Goal: Information Seeking & Learning: Learn about a topic

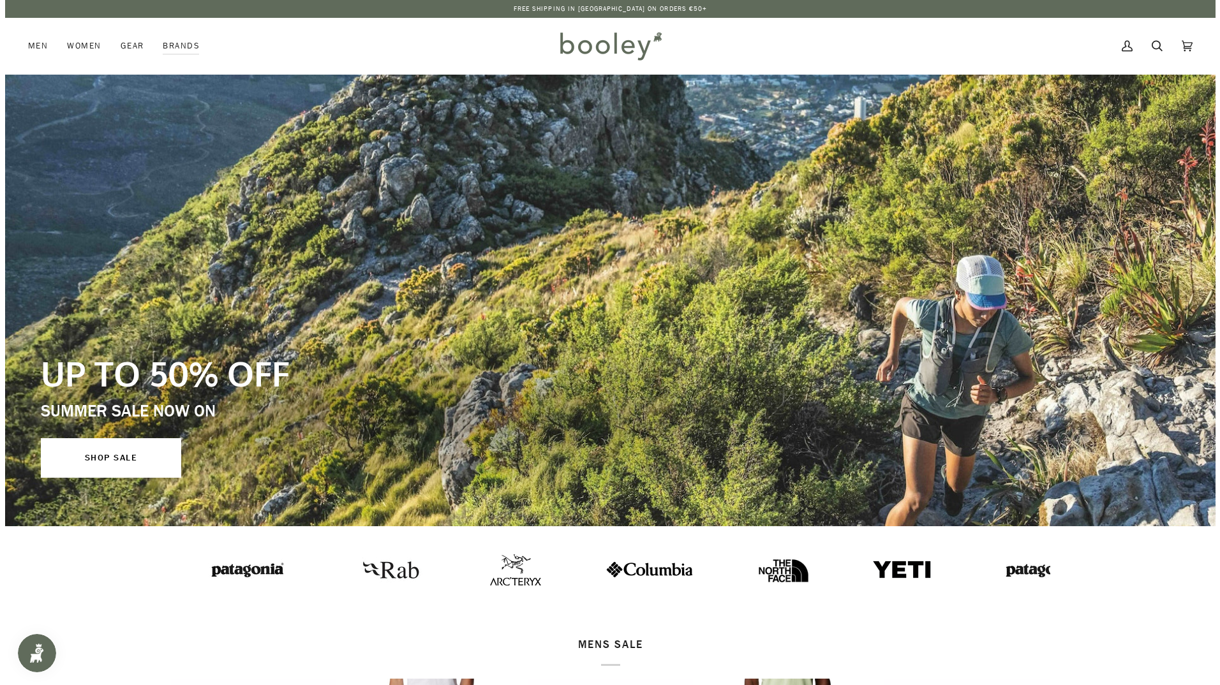
scroll to position [64, 0]
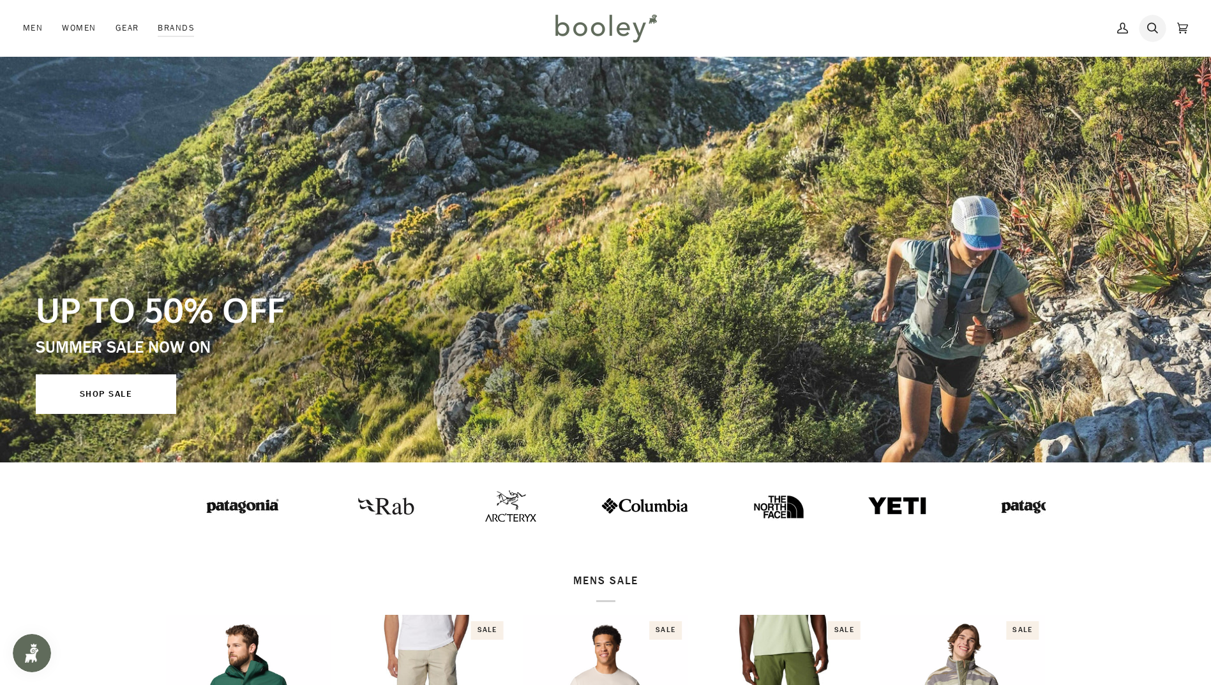
click at [1149, 33] on icon at bounding box center [1152, 28] width 11 height 19
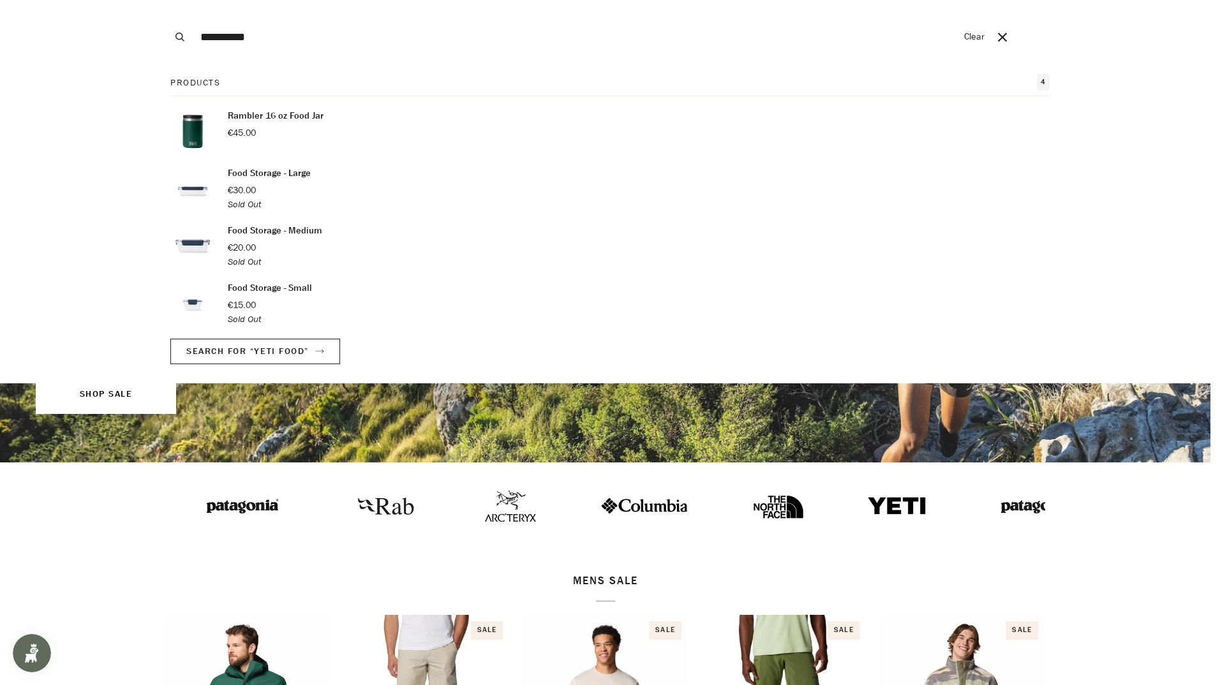
type input "*********"
click at [278, 119] on p "Rambler 16 oz Food Jar" at bounding box center [276, 116] width 96 height 14
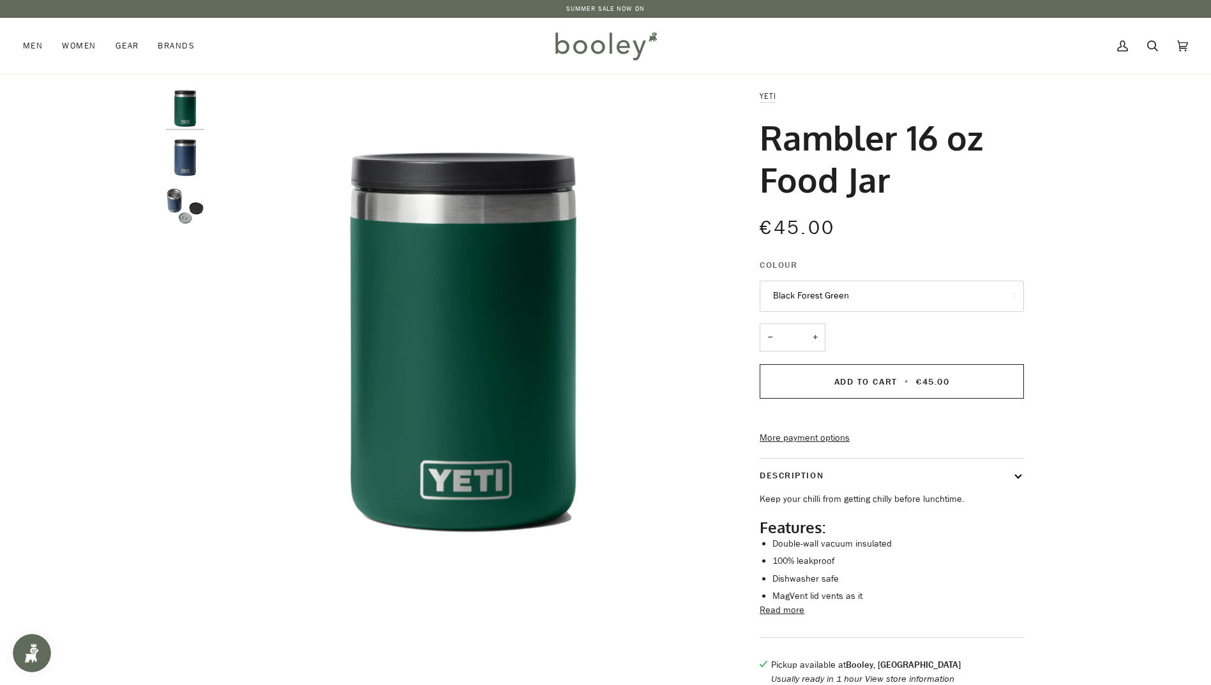
click at [192, 165] on img "Rambler 16 oz Food Jar" at bounding box center [185, 157] width 38 height 38
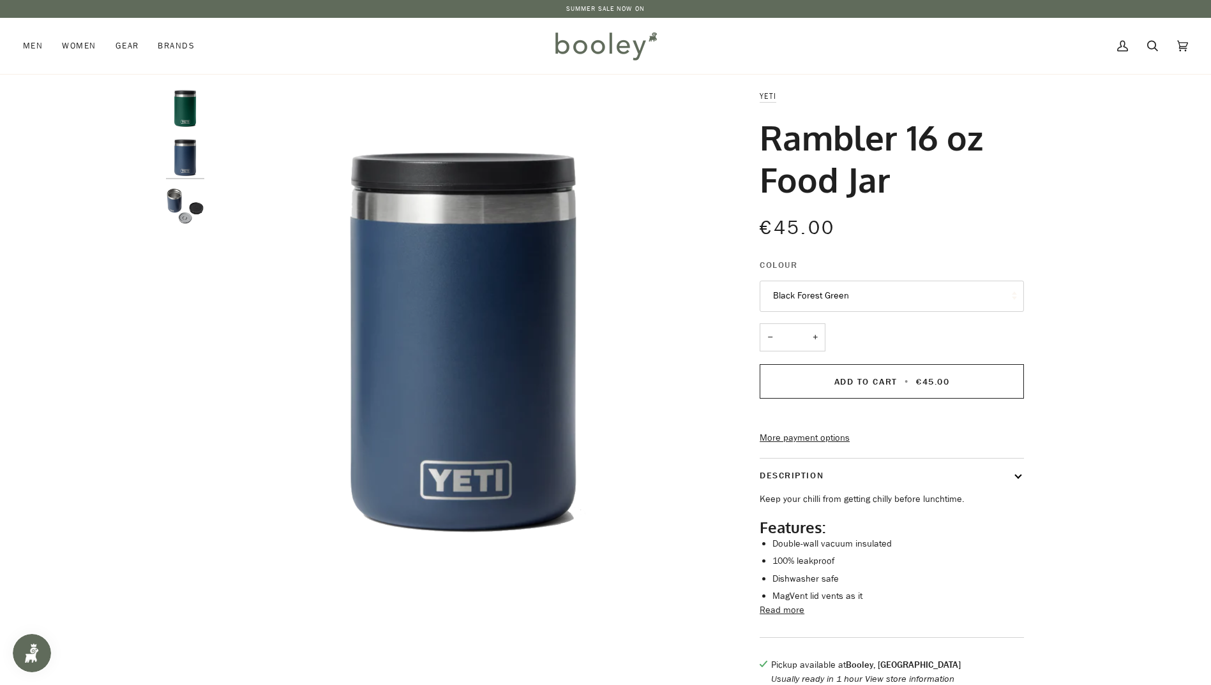
click at [175, 200] on img "Rambler 16 oz Food Jar" at bounding box center [185, 206] width 38 height 38
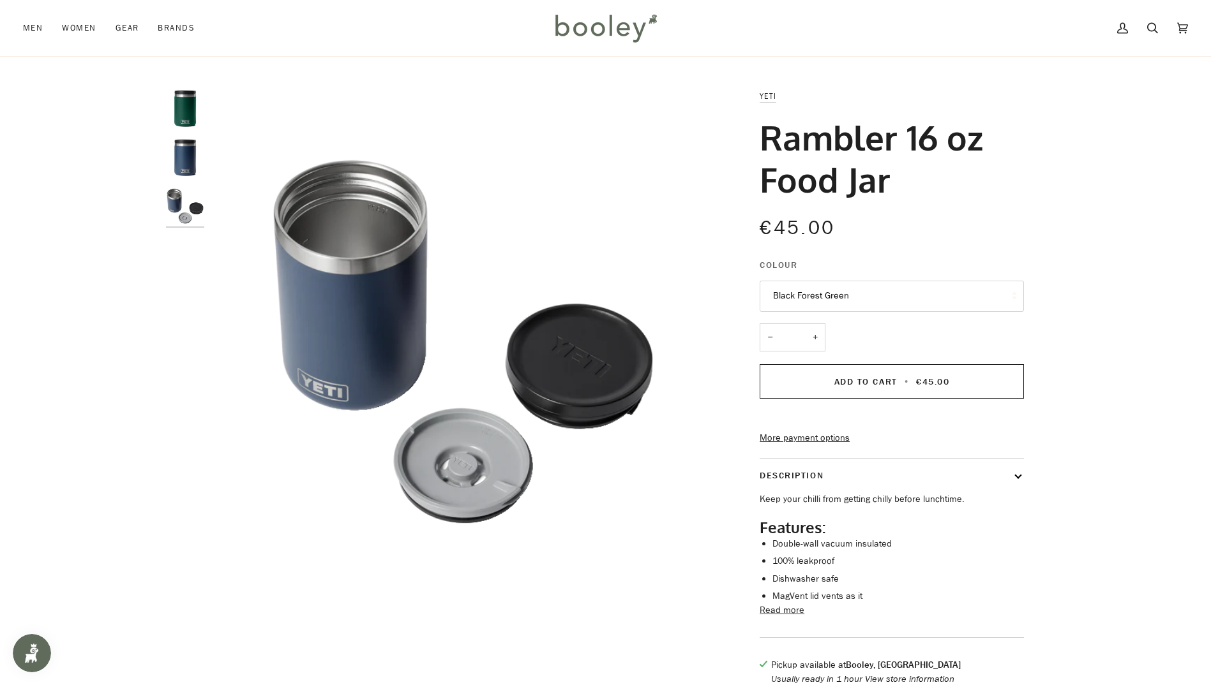
scroll to position [64, 0]
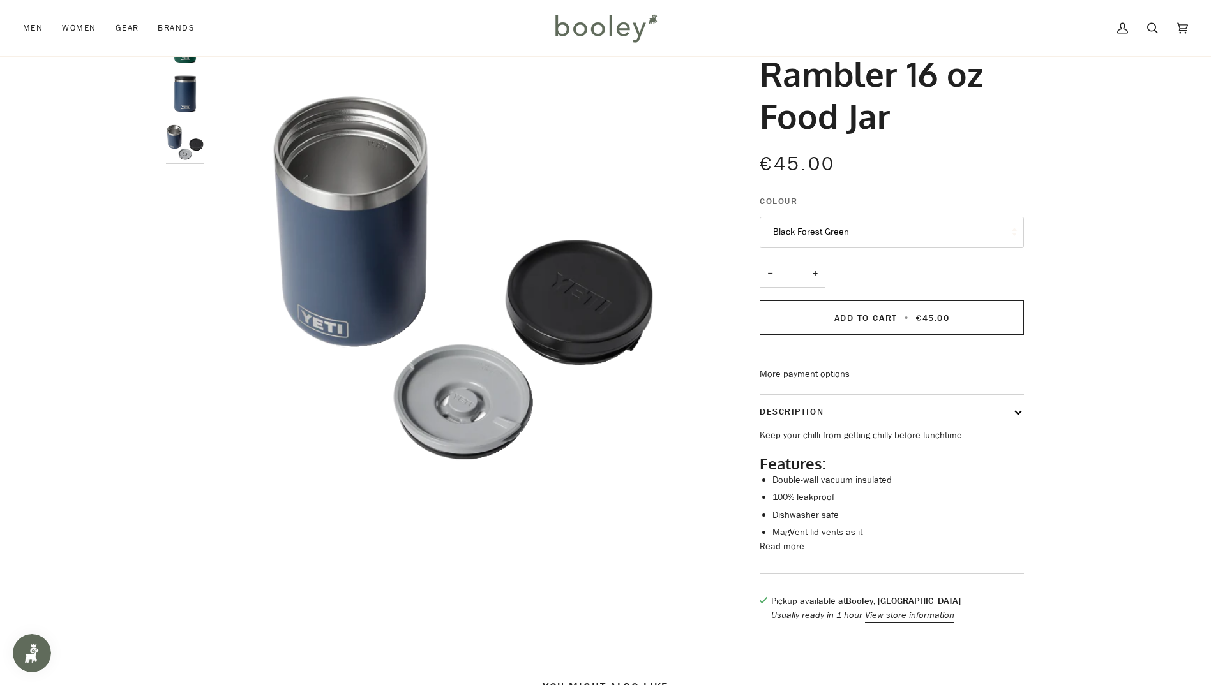
click at [781, 554] on button "Read more" at bounding box center [781, 547] width 45 height 14
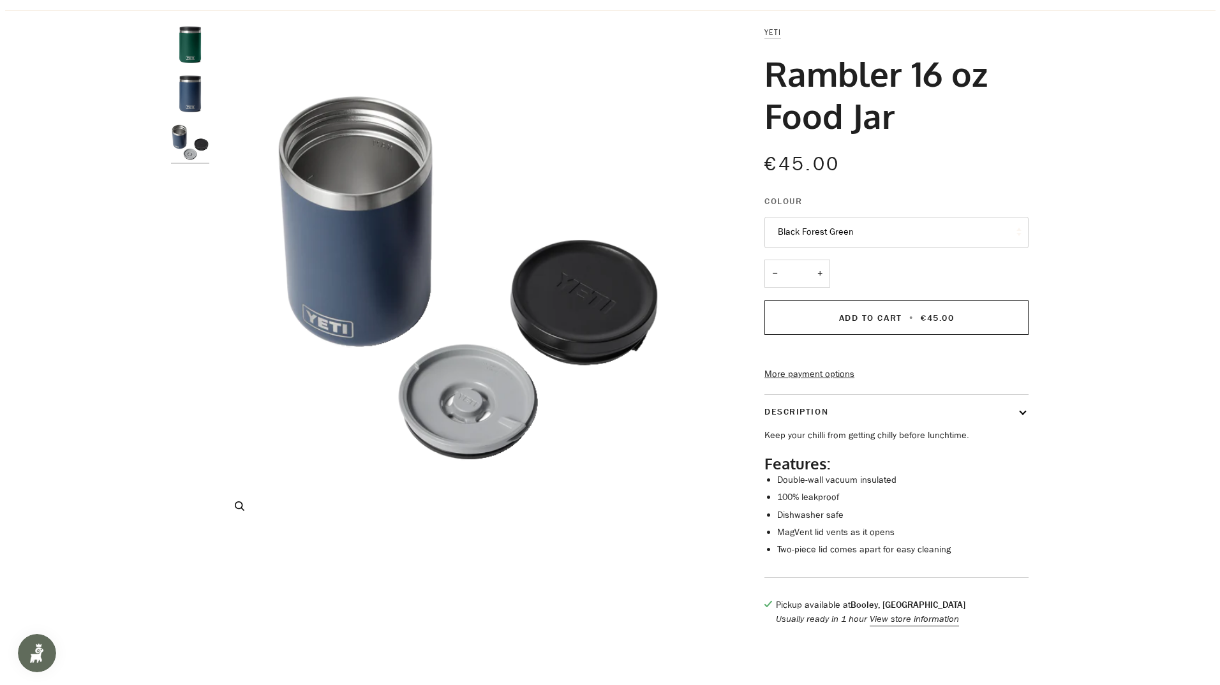
scroll to position [0, 0]
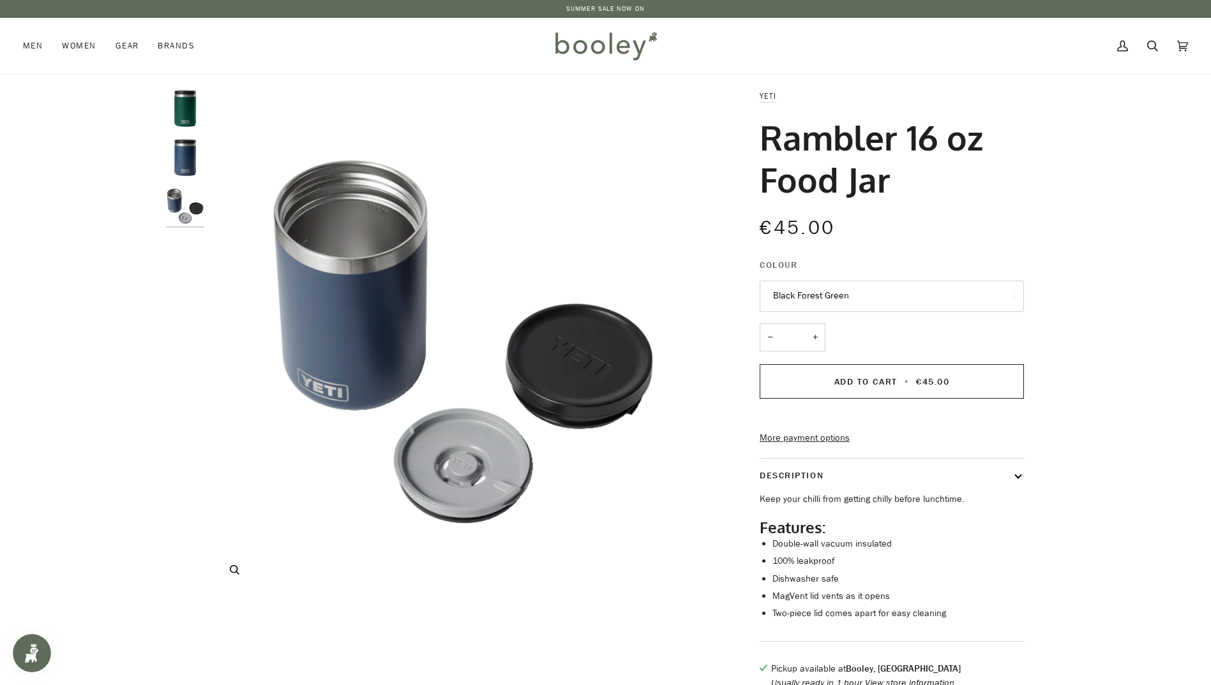
click at [510, 429] on img "Rambler 16 oz Food Jar" at bounding box center [463, 341] width 505 height 505
click at [239, 571] on icon "Rambler 16 oz Food Jar" at bounding box center [235, 570] width 10 height 10
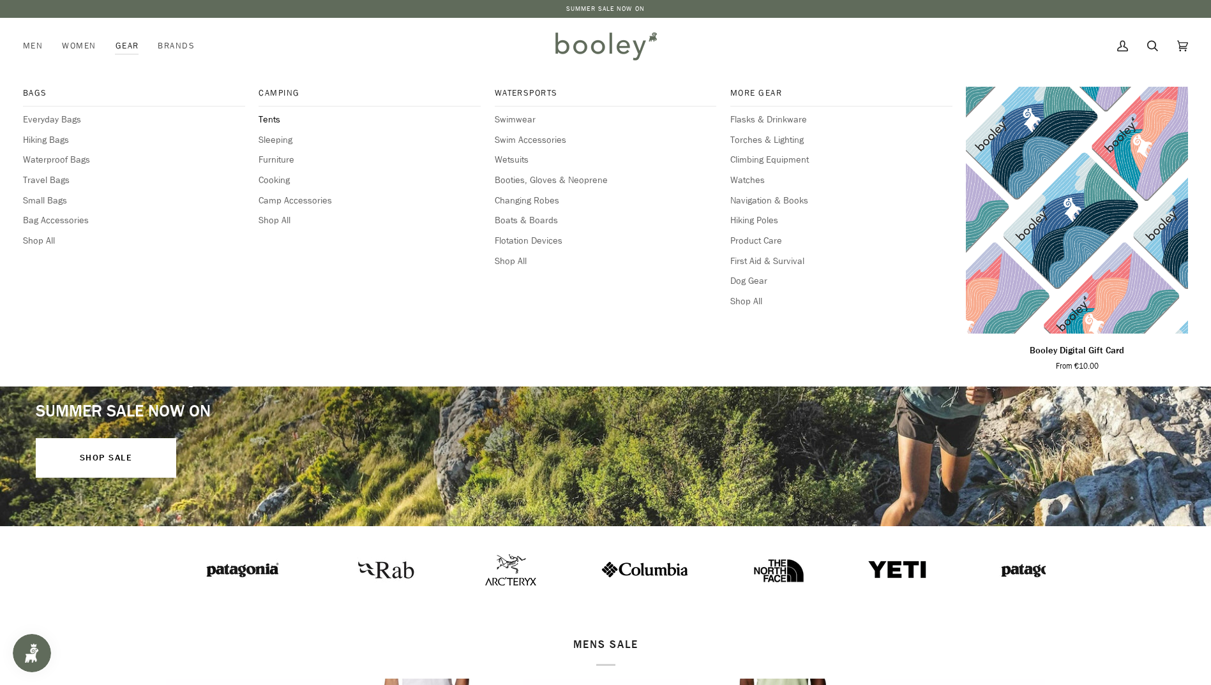
click at [275, 118] on span "Tents" at bounding box center [369, 120] width 222 height 14
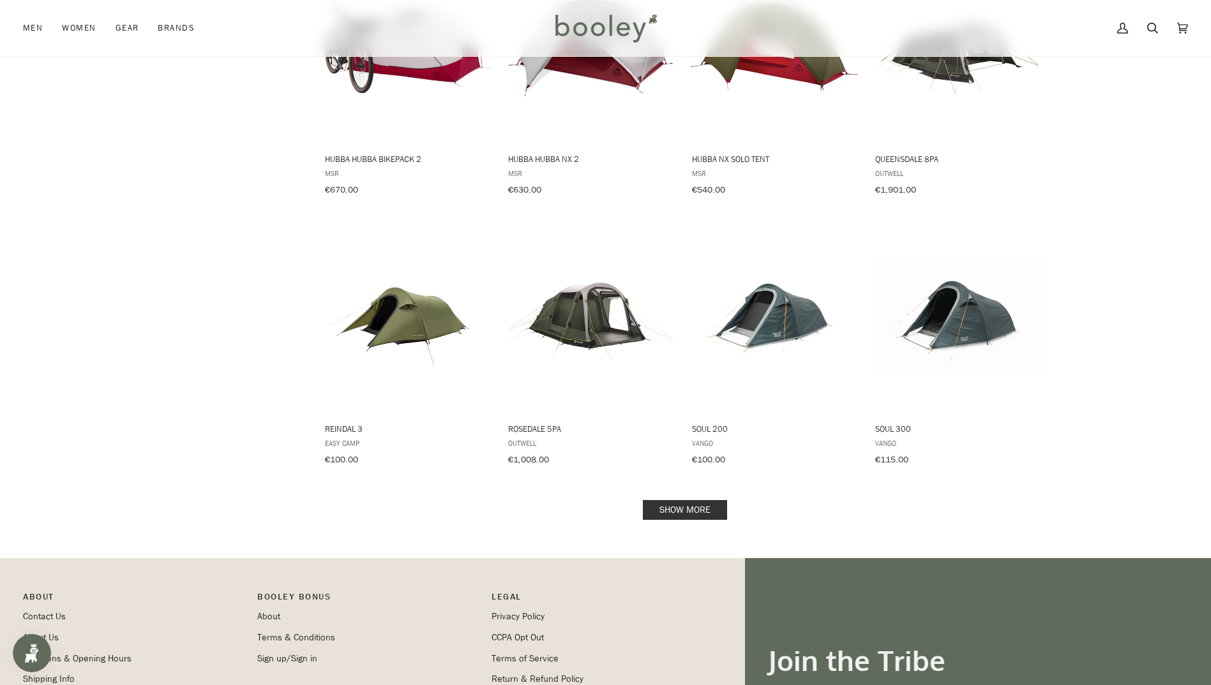
scroll to position [1021, 0]
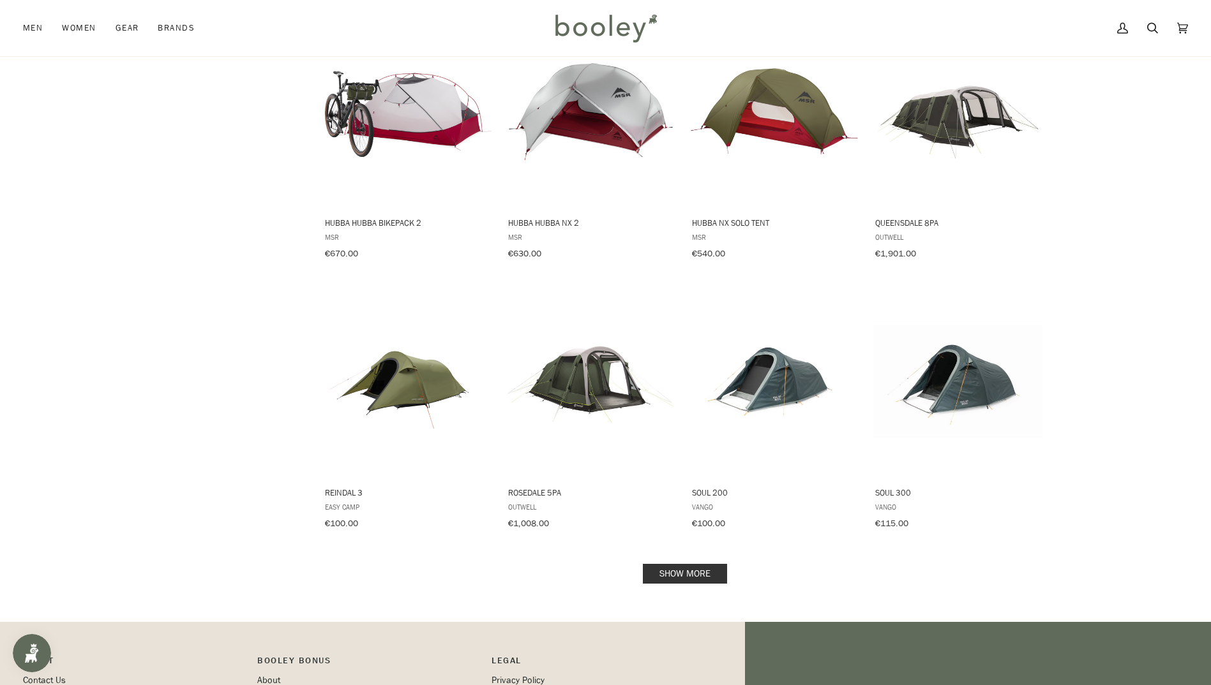
click at [654, 564] on link "Show more" at bounding box center [685, 574] width 84 height 20
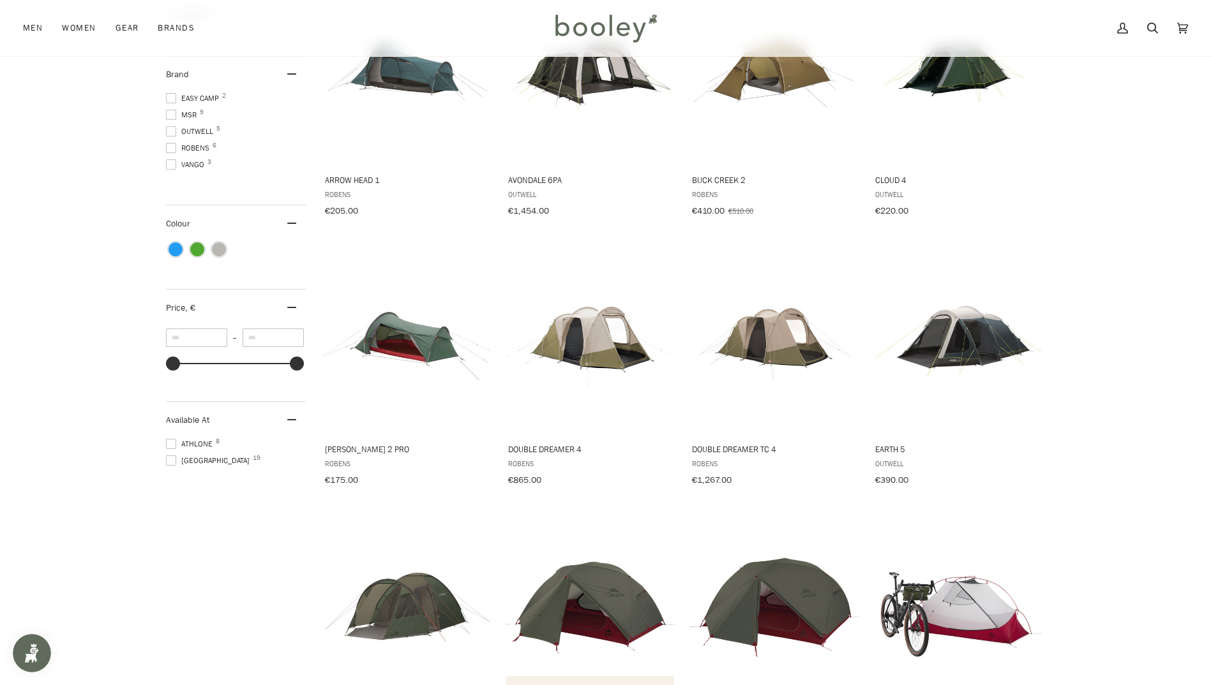
scroll to position [191, 0]
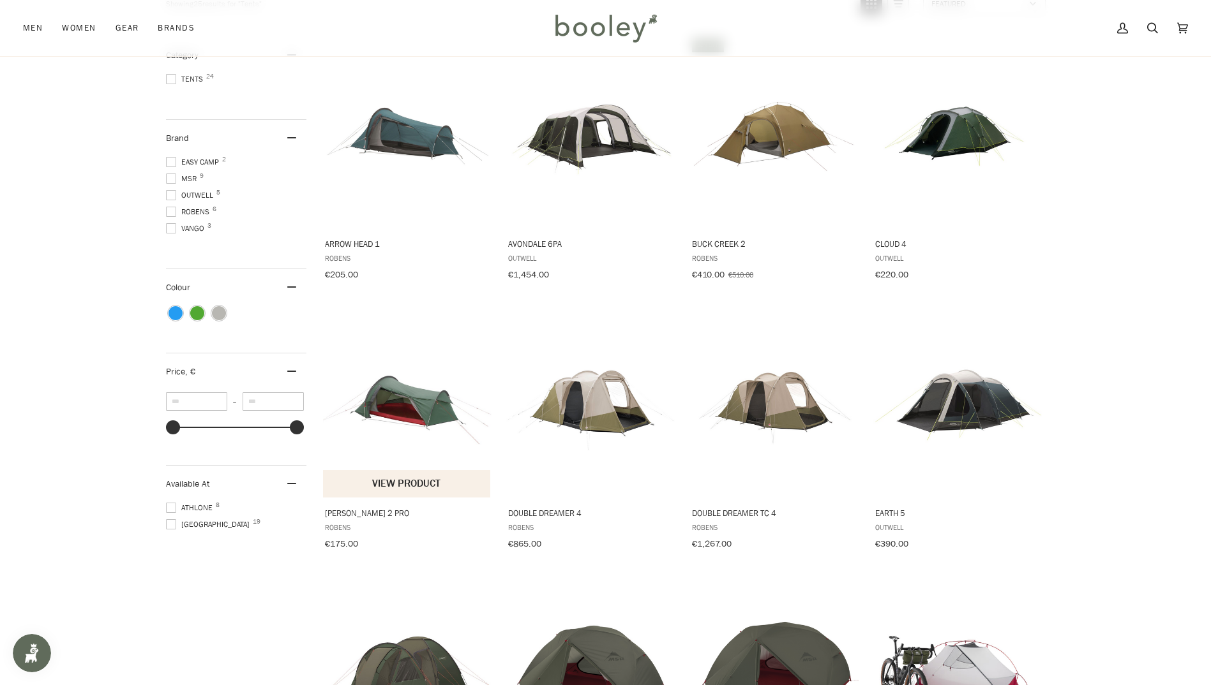
click at [337, 511] on span "[PERSON_NAME] 2 Pro" at bounding box center [407, 512] width 165 height 11
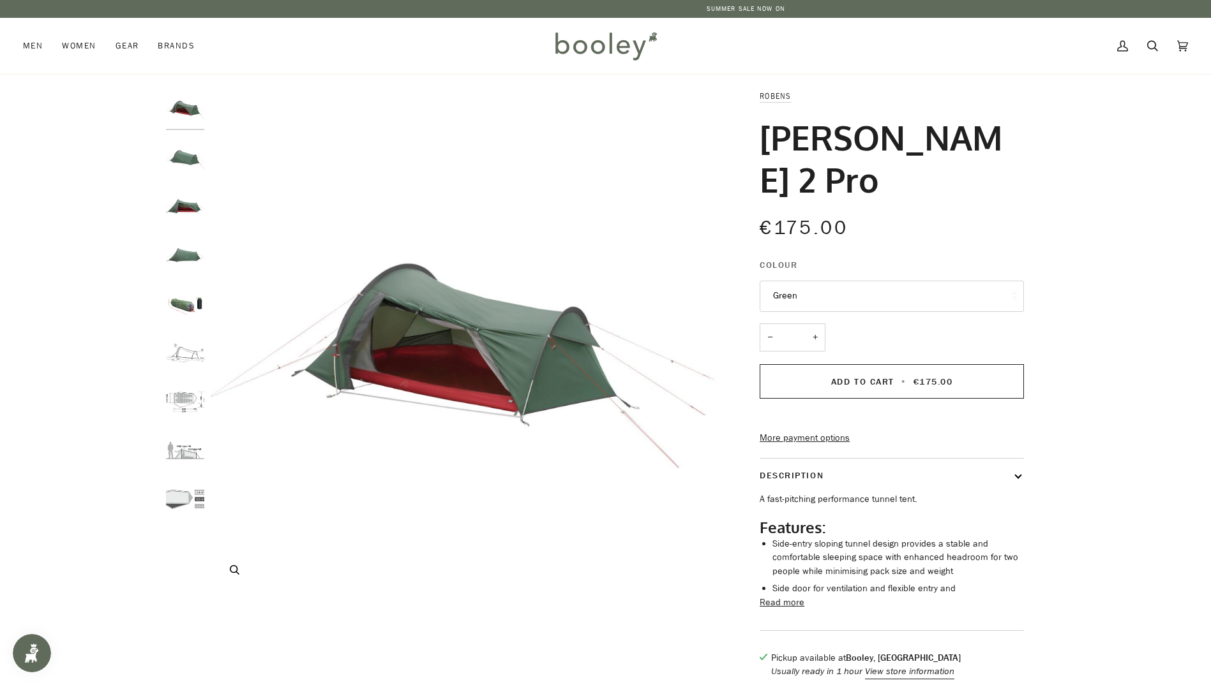
click at [466, 387] on img "Robens Cress 2 Pro Green - Booley Galway" at bounding box center [463, 341] width 505 height 505
click at [186, 216] on img "Robens Cress 2 Pro Green - Booley Galway" at bounding box center [185, 206] width 38 height 38
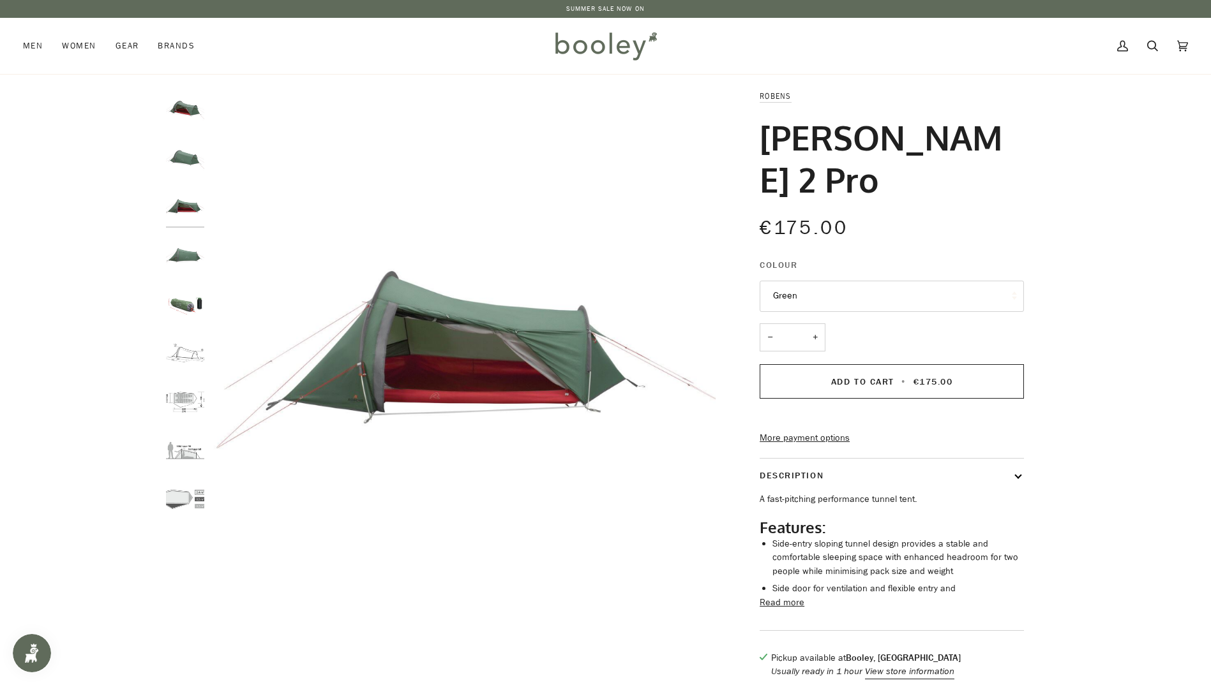
click at [200, 258] on img "Robens Cress 2 Pro Green - Booley Galway" at bounding box center [185, 255] width 38 height 38
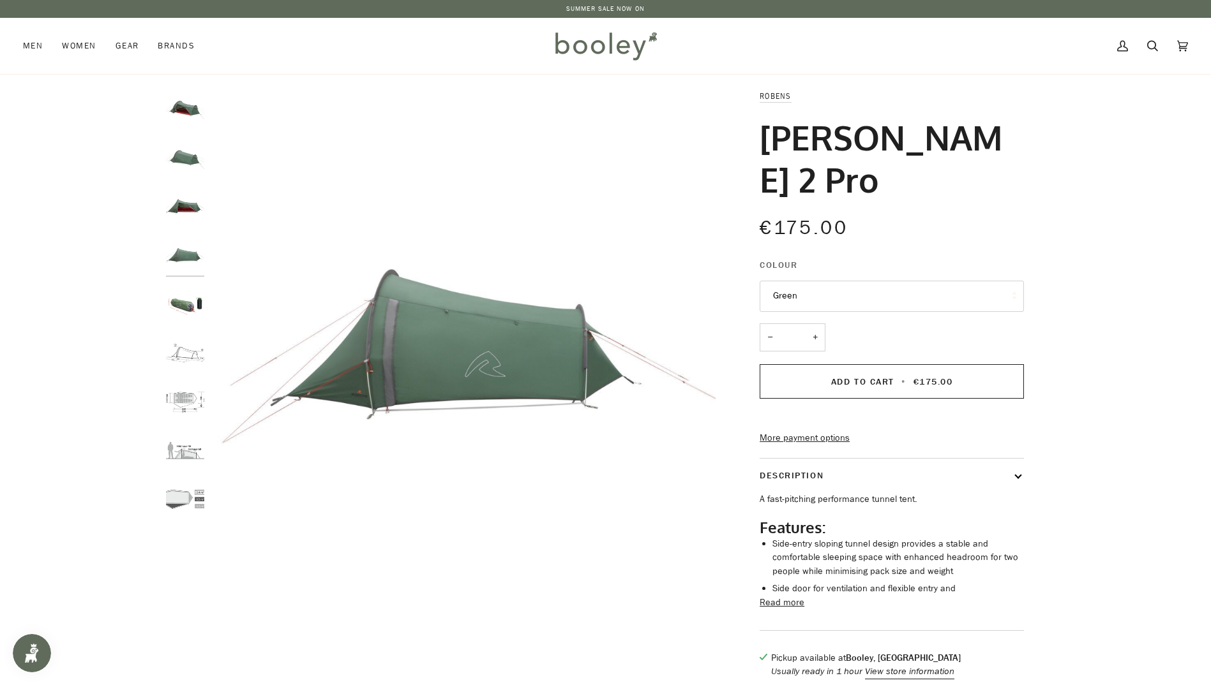
click at [197, 315] on img "Robens Cress 2 Pro Green - Booley Galway" at bounding box center [185, 304] width 38 height 38
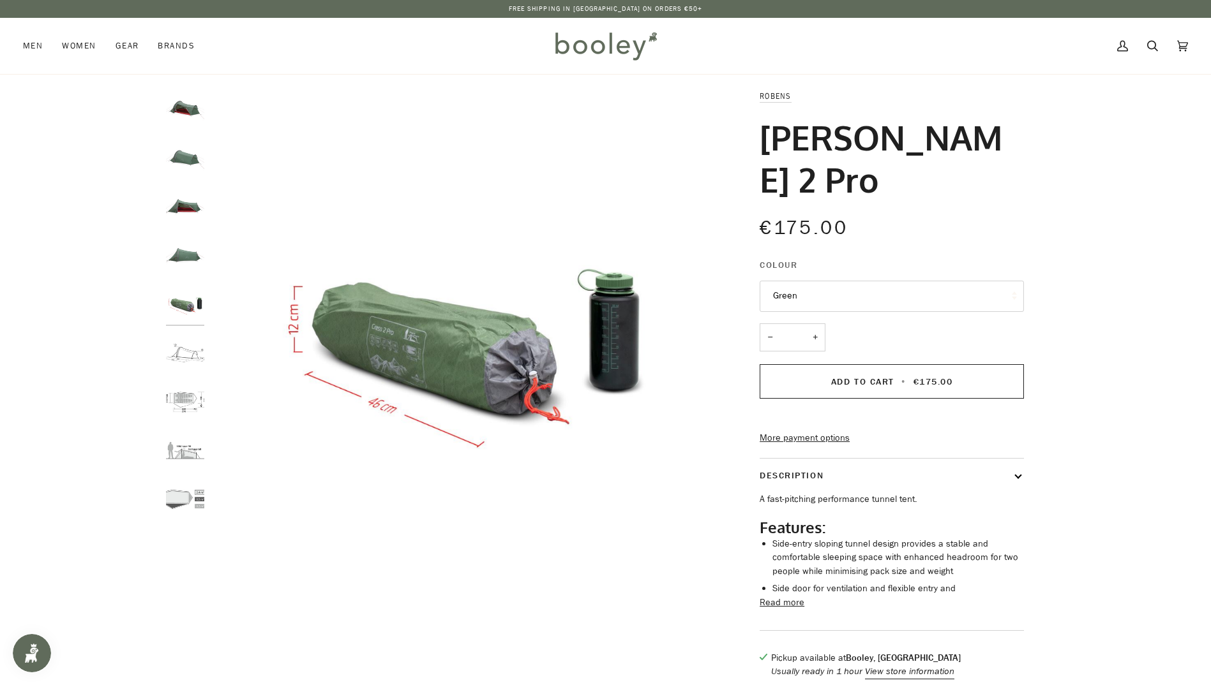
click at [195, 357] on img "Robens Cress 2 Pro - Booley Galway" at bounding box center [185, 353] width 38 height 38
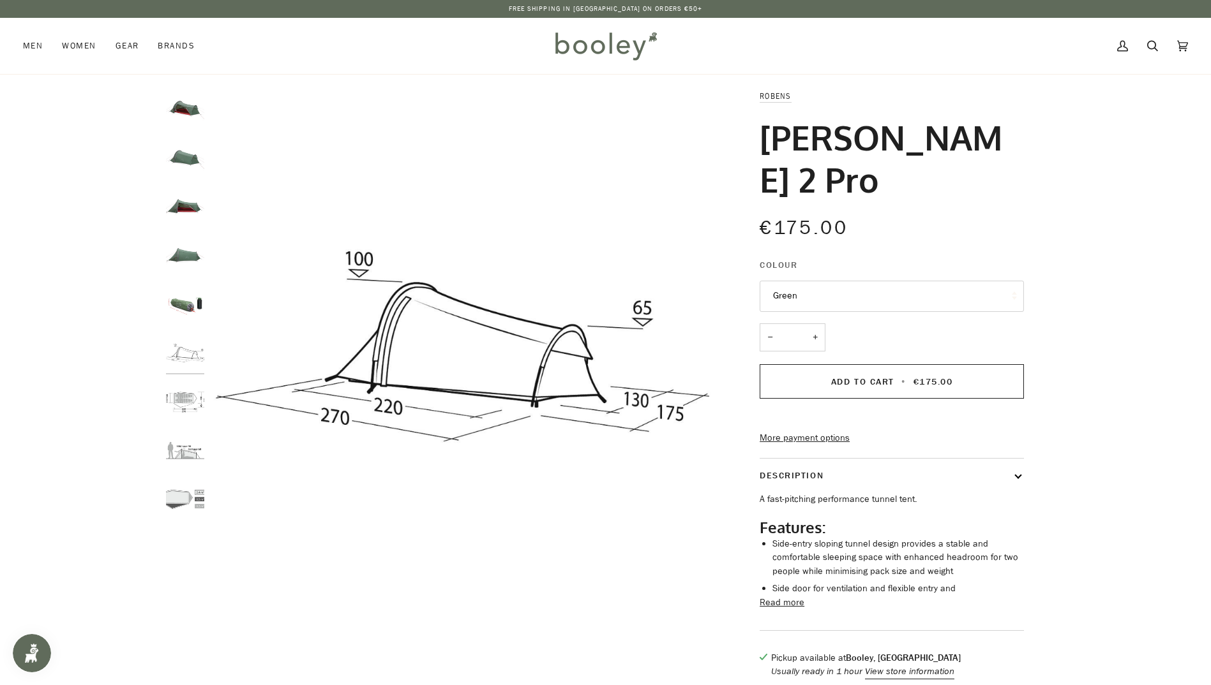
click at [192, 406] on img "Robens Cress 2 Pro - Booley Galway" at bounding box center [185, 402] width 38 height 38
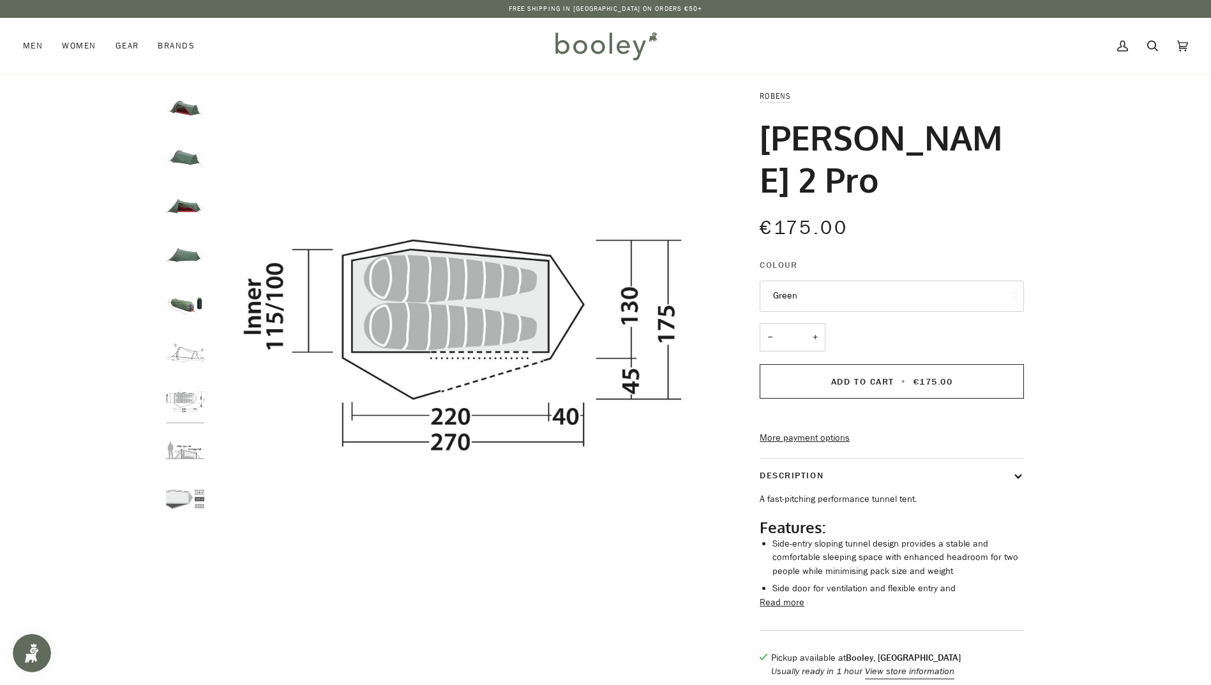
click at [192, 426] on div at bounding box center [188, 309] width 45 height 440
click at [193, 451] on img "Robens Cress 2 Pro - Booley Galway" at bounding box center [185, 451] width 38 height 38
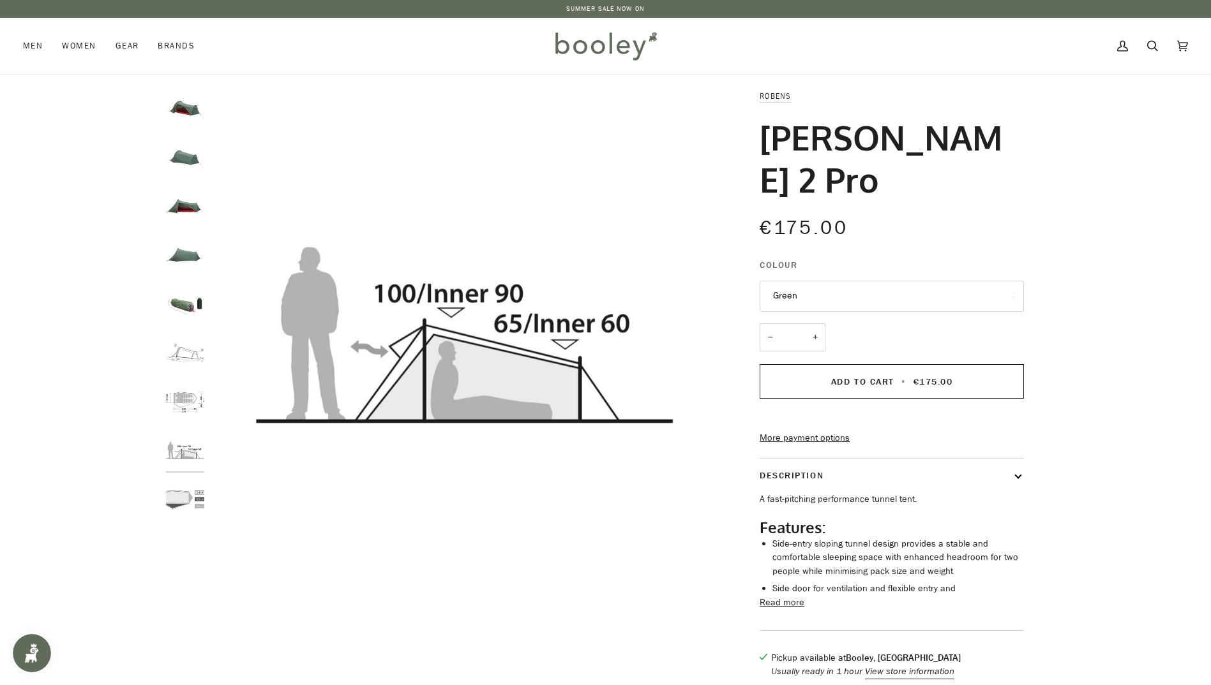
click at [180, 497] on img "Robens Cress 2 Pro - Booley Galway" at bounding box center [185, 500] width 38 height 38
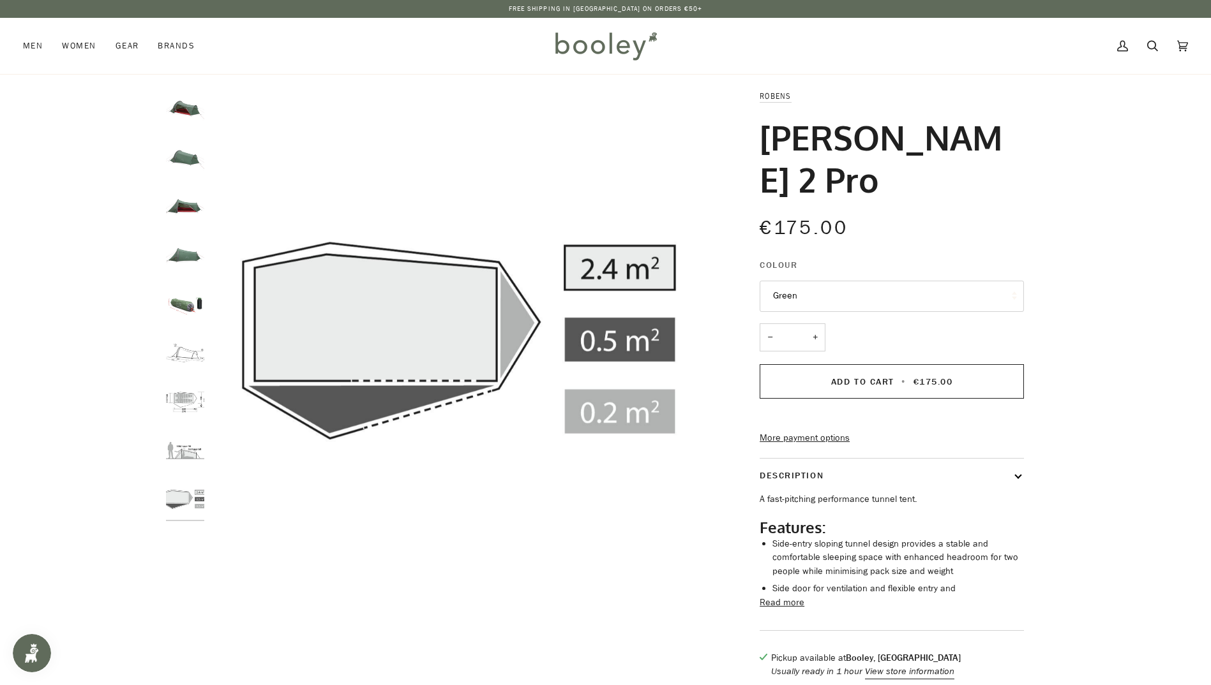
click at [189, 120] on img "Robens Cress 2 Pro Green - Booley Galway" at bounding box center [185, 108] width 38 height 38
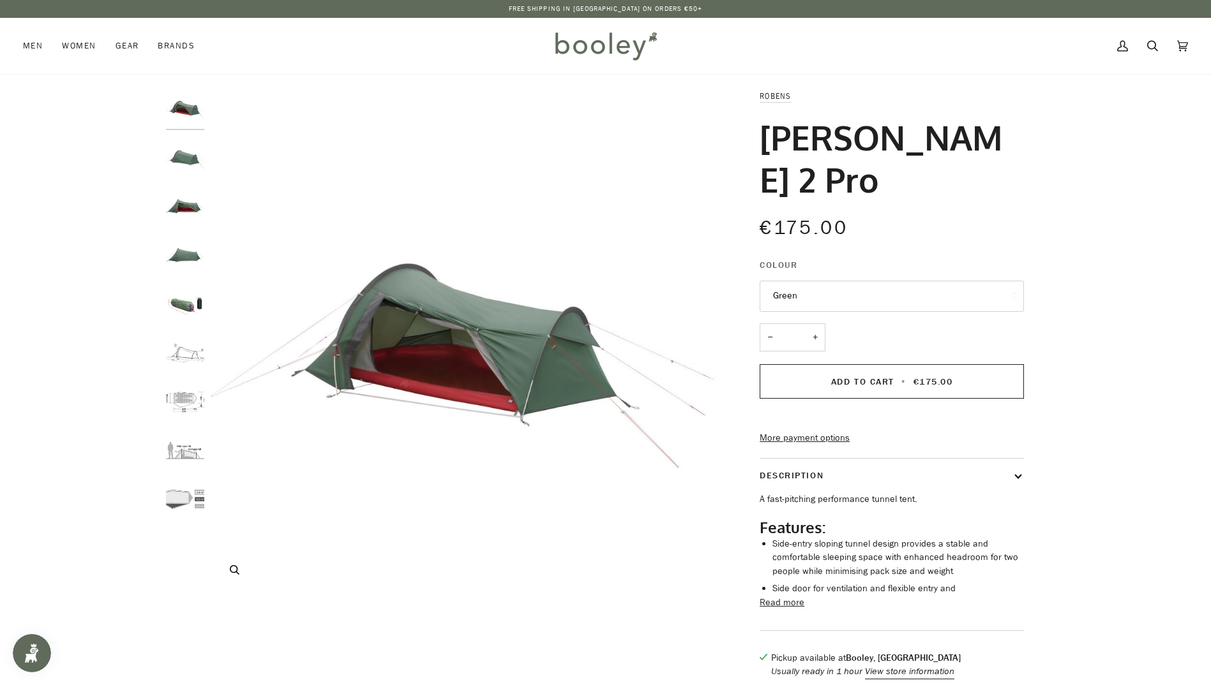
scroll to position [64, 0]
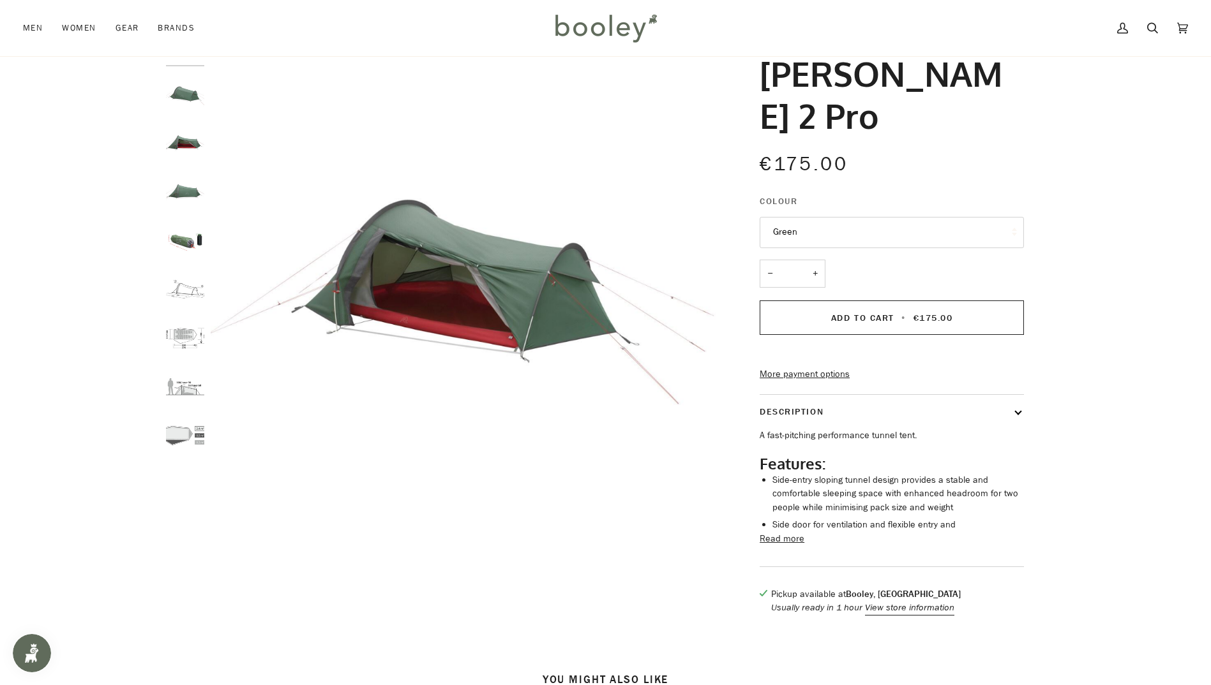
click at [780, 532] on button "Read more" at bounding box center [781, 539] width 45 height 14
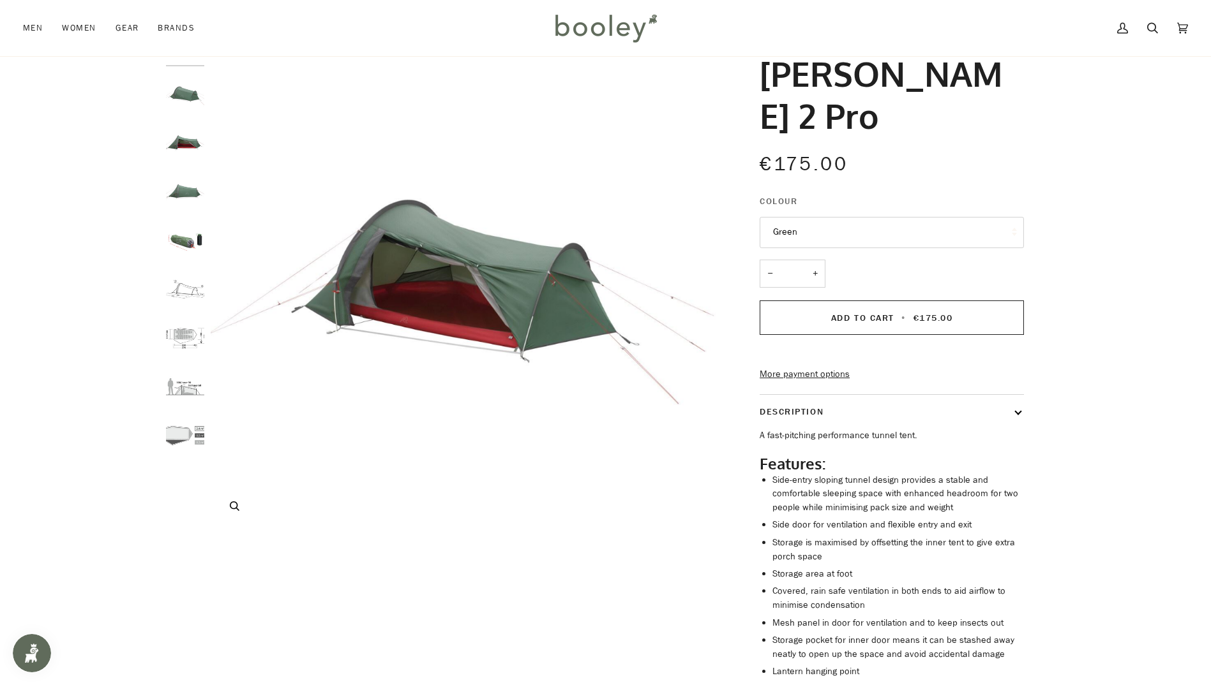
scroll to position [0, 0]
